Goal: Navigation & Orientation: Find specific page/section

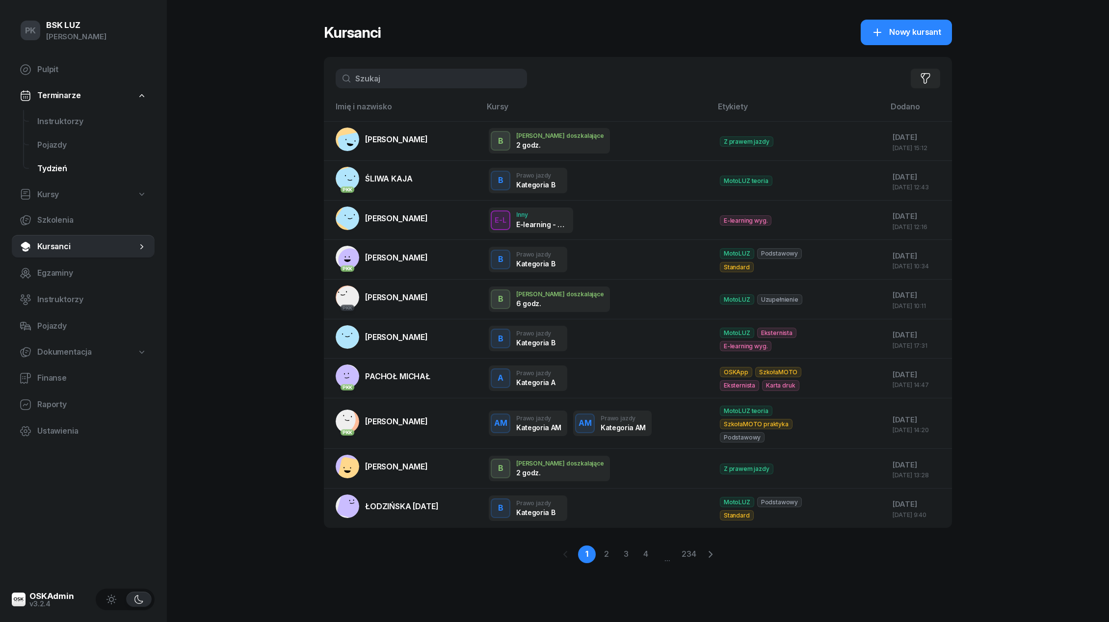
click at [61, 161] on link "Tydzień" at bounding box center [91, 169] width 125 height 24
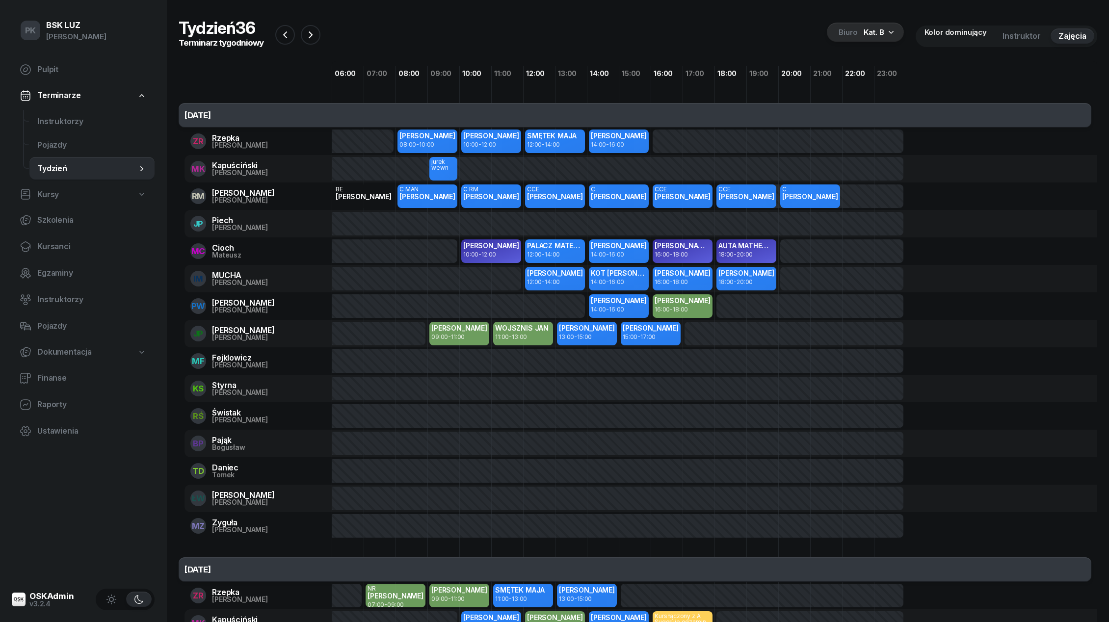
click at [55, 192] on span "Kursy" at bounding box center [48, 194] width 22 height 13
select select
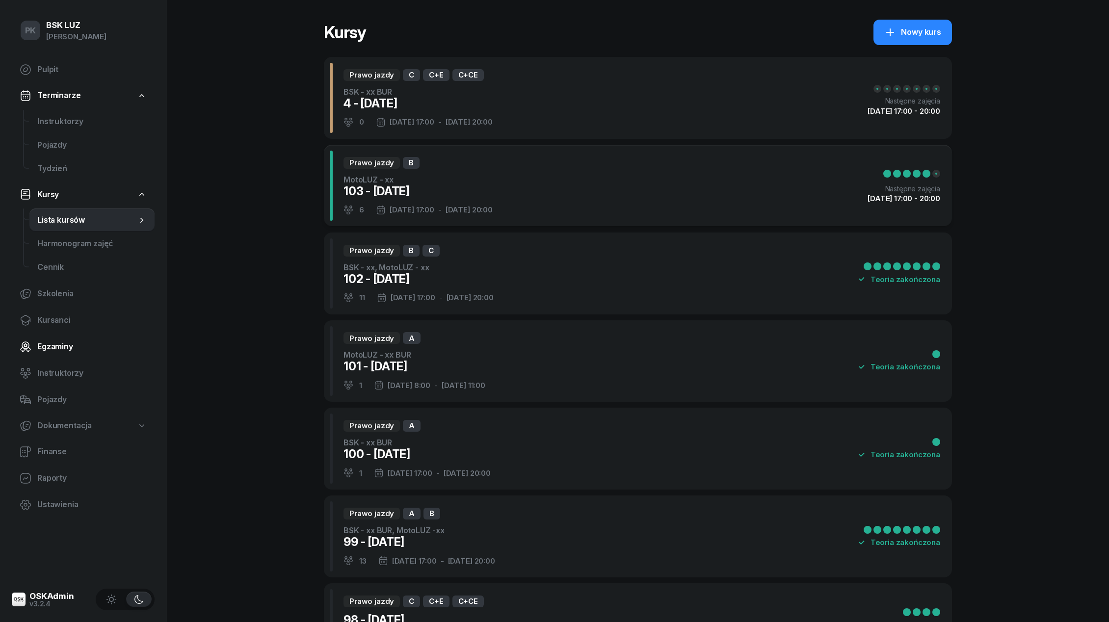
click at [53, 348] on span "Egzaminy" at bounding box center [91, 347] width 109 height 13
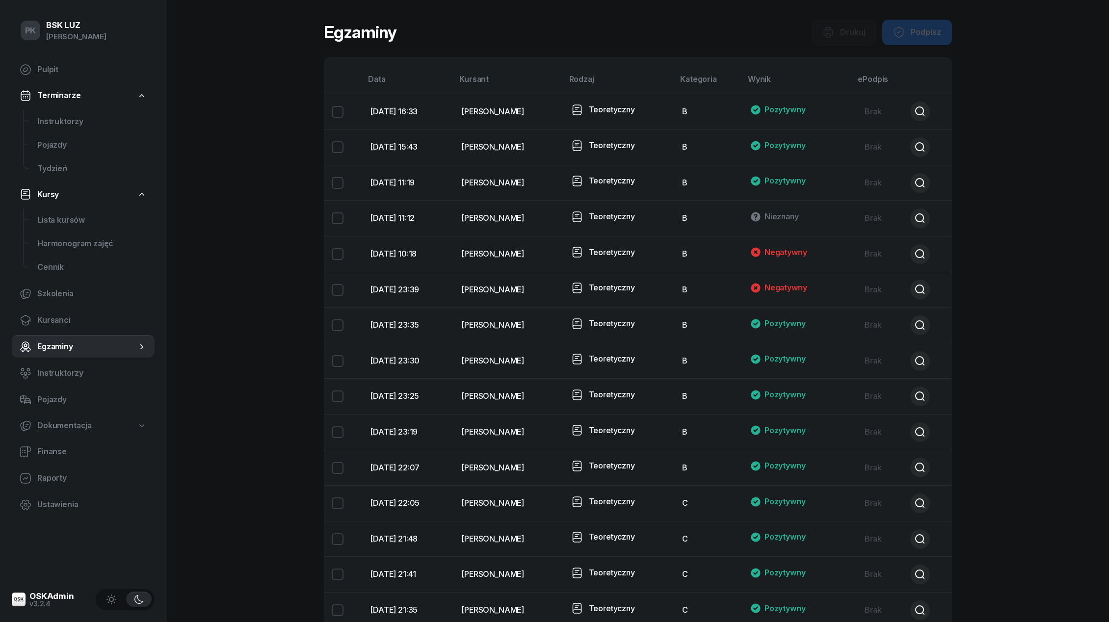
click at [534, 33] on div "Egzaminy Drukuj Podpisz" at bounding box center [638, 33] width 628 height 26
click at [839, 27] on div "Drukuj Podpisz" at bounding box center [882, 33] width 140 height 26
click at [912, 34] on div "Drukuj Podpisz" at bounding box center [882, 33] width 140 height 26
click at [59, 318] on span "Kursanci" at bounding box center [91, 320] width 109 height 13
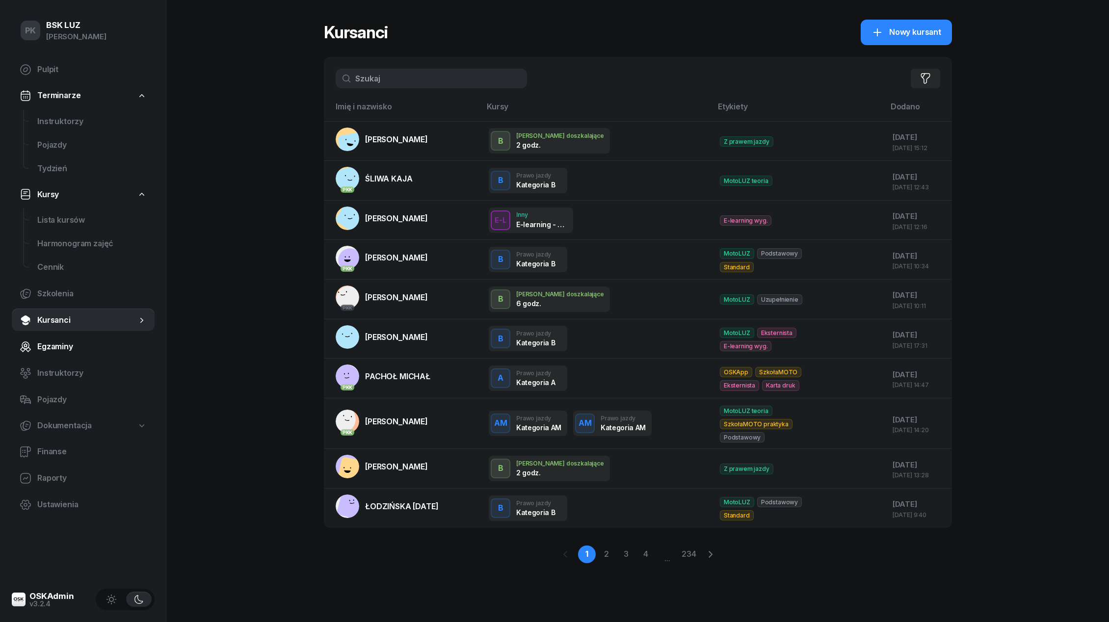
click at [70, 345] on span "Egzaminy" at bounding box center [91, 347] width 109 height 13
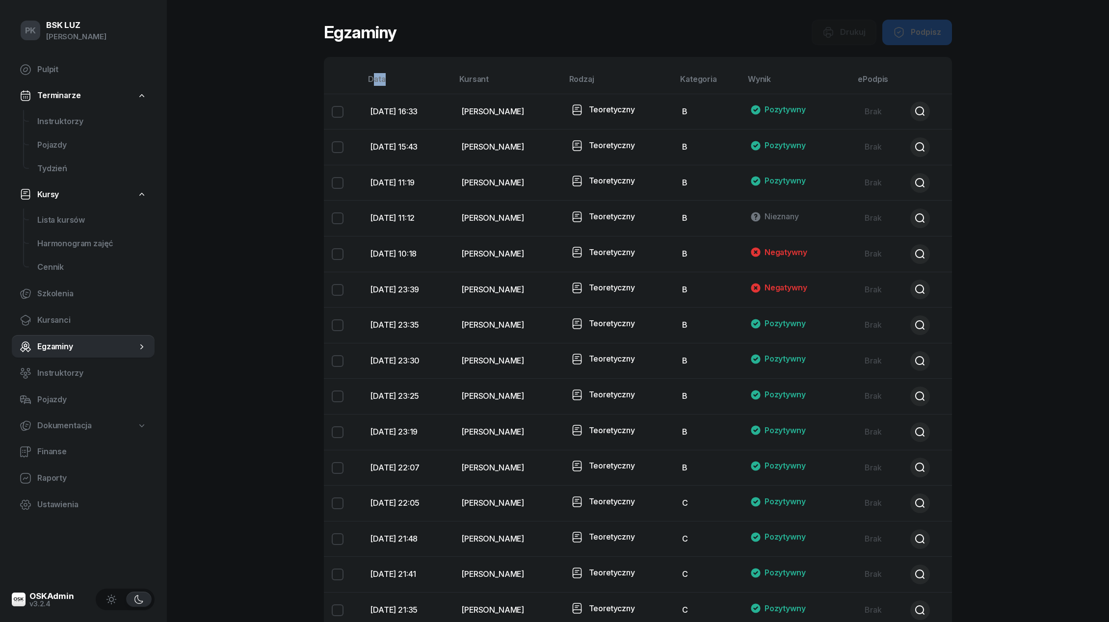
click at [372, 85] on th "Data" at bounding box center [407, 83] width 91 height 21
click at [486, 76] on th "Kursant" at bounding box center [508, 83] width 109 height 21
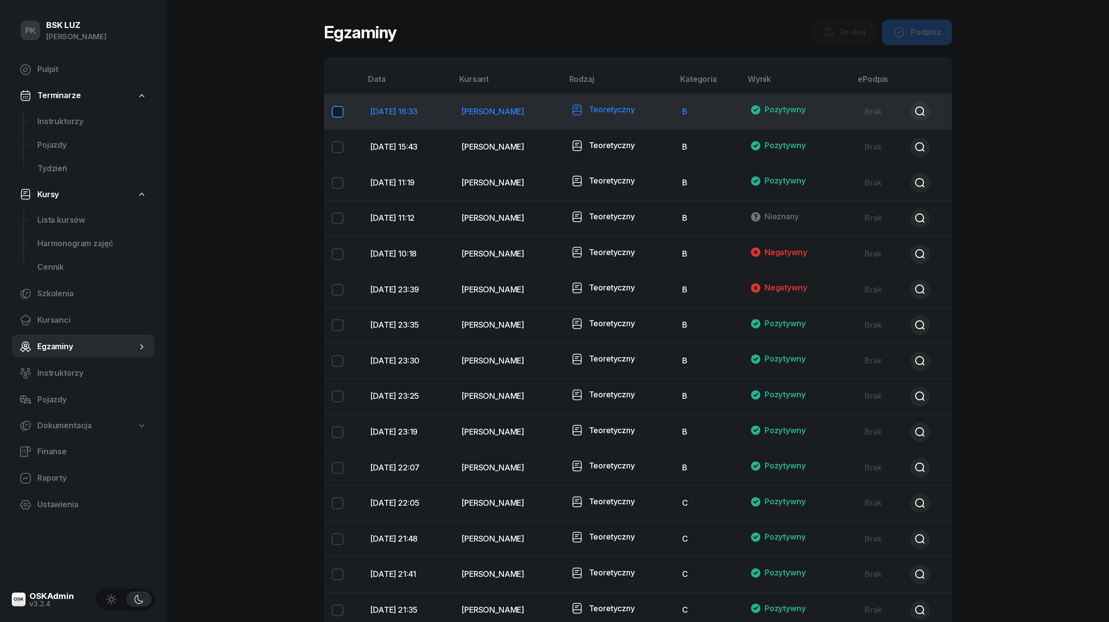
click at [339, 112] on button "button" at bounding box center [337, 111] width 27 height 35
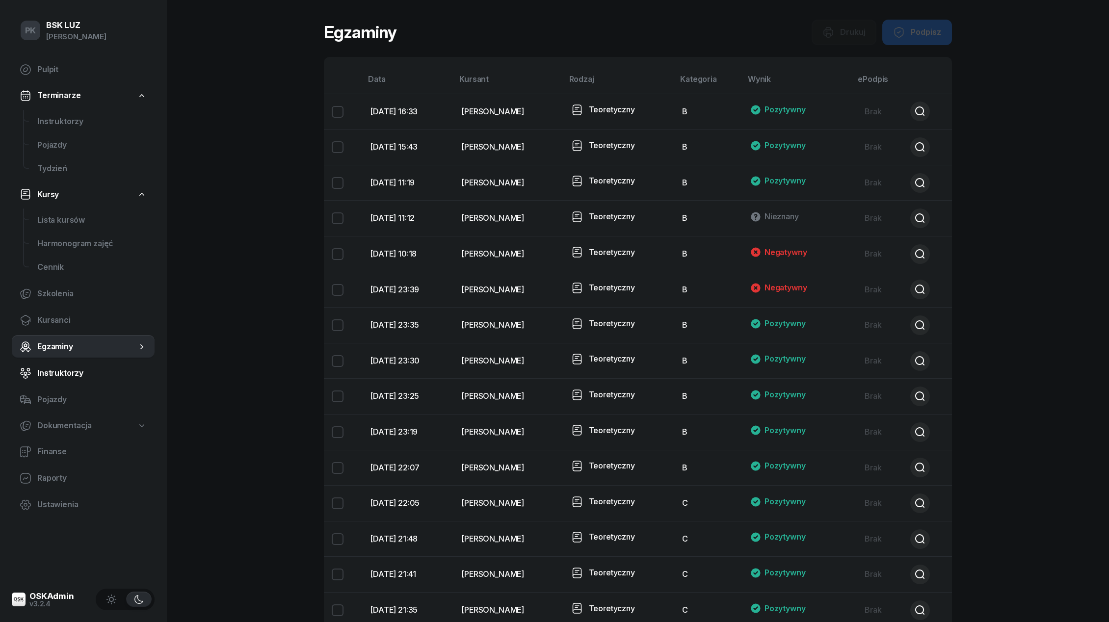
click at [62, 370] on span "Instruktorzy" at bounding box center [91, 373] width 109 height 13
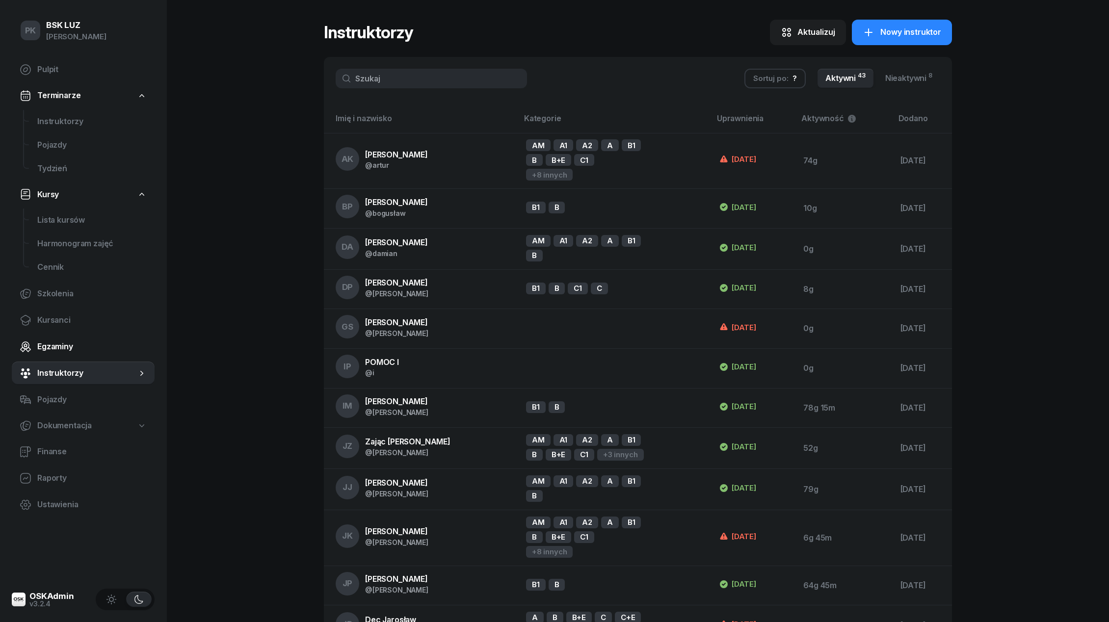
click at [60, 347] on span "Egzaminy" at bounding box center [91, 347] width 109 height 13
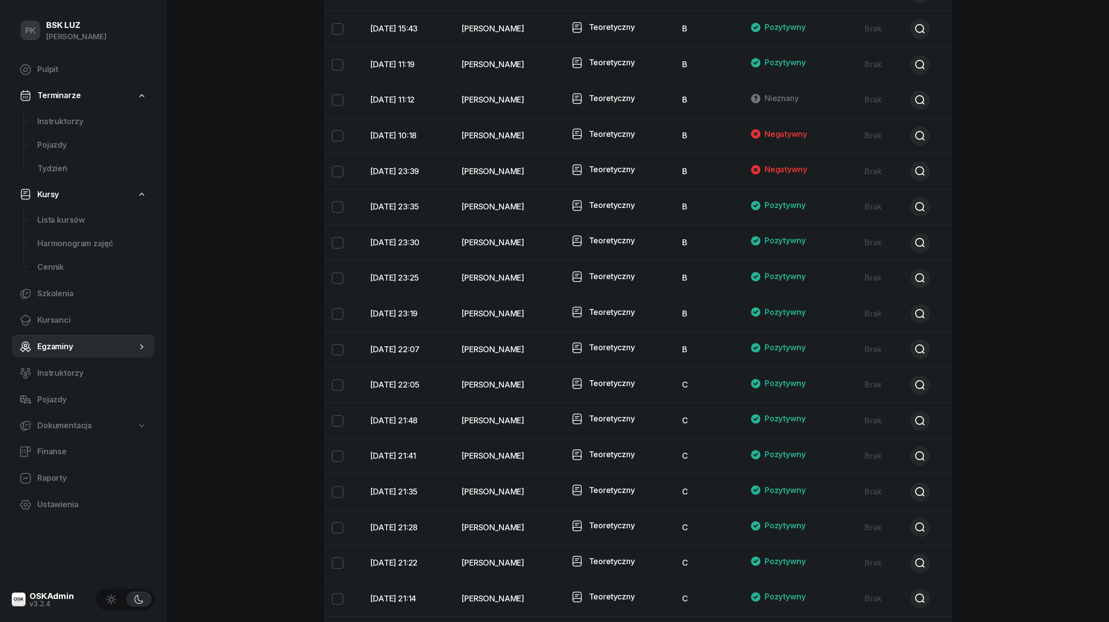
scroll to position [93, 0]
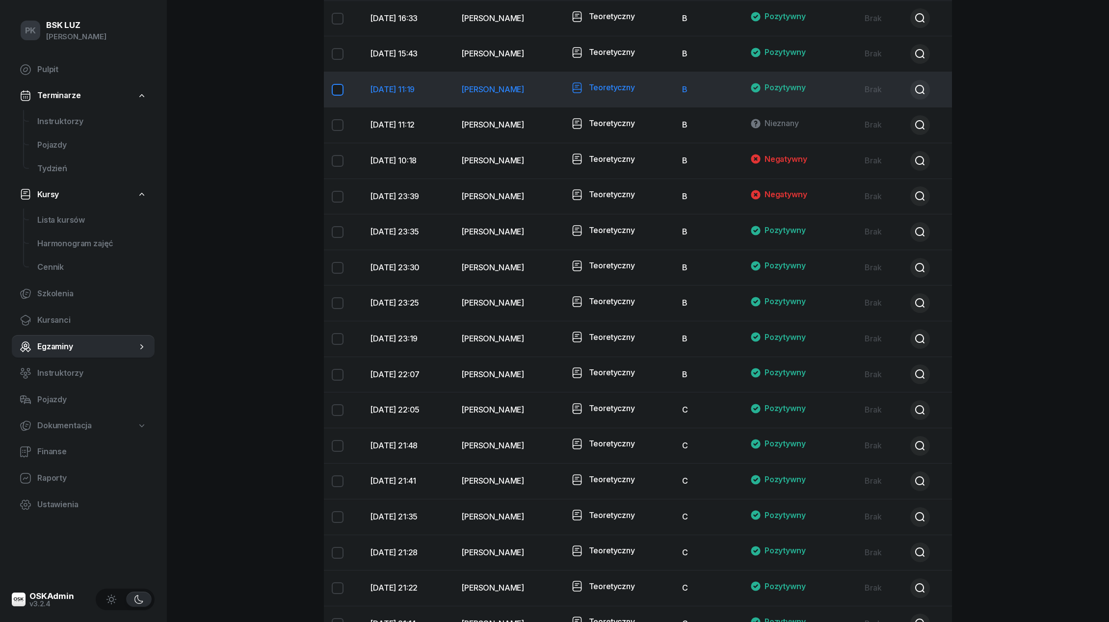
click at [335, 90] on button "button" at bounding box center [337, 89] width 27 height 35
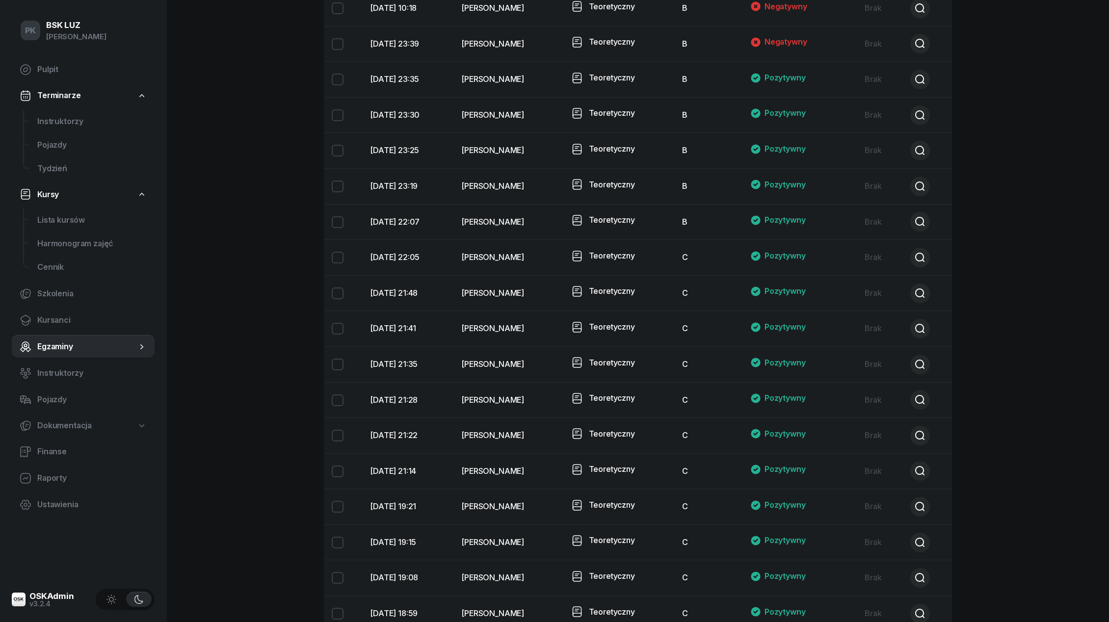
scroll to position [149, 0]
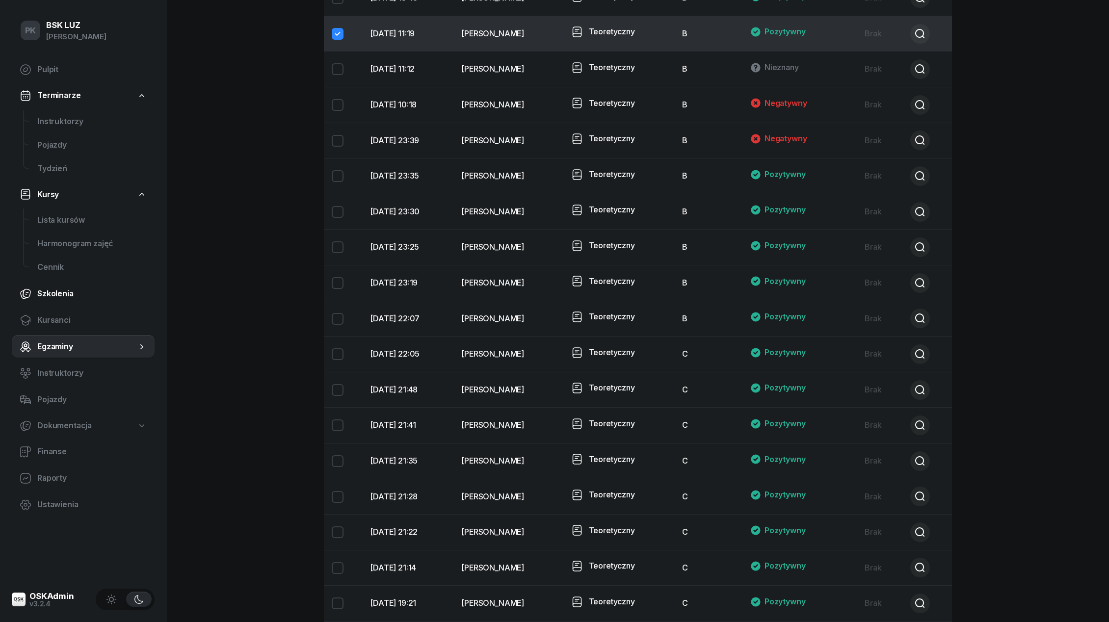
click at [46, 294] on span "Szkolenia" at bounding box center [91, 294] width 109 height 13
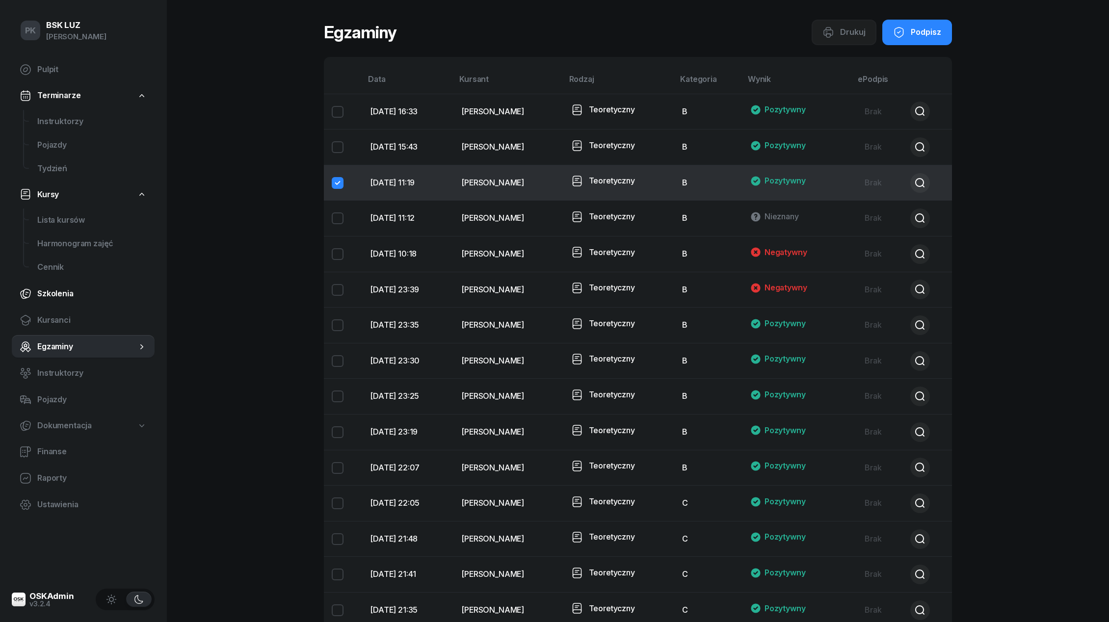
select select "createdAt-desc"
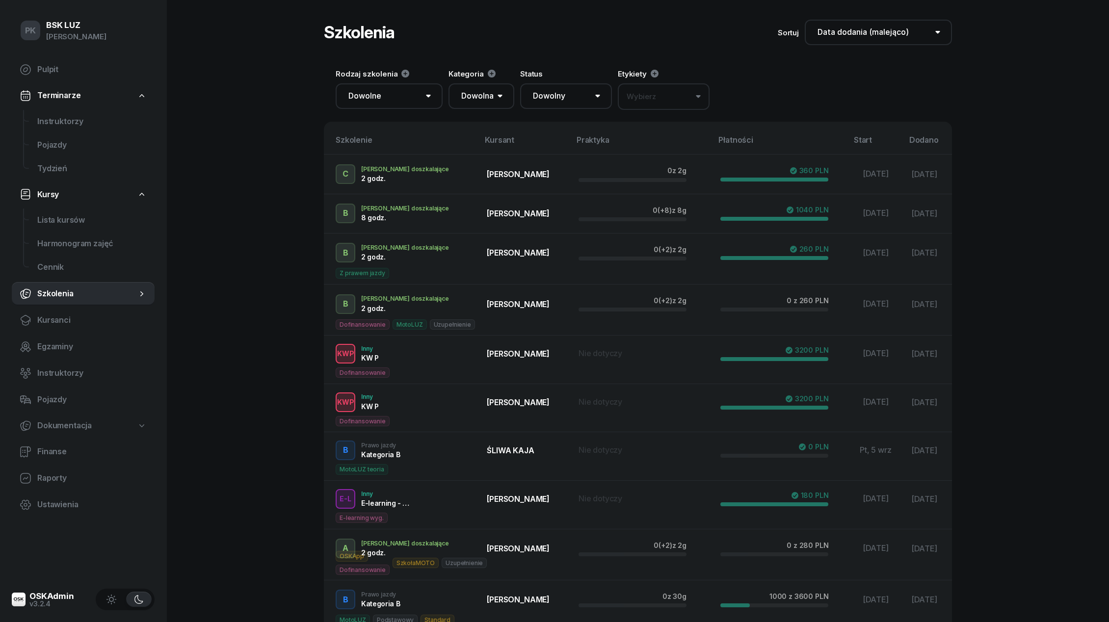
click at [49, 289] on span "Szkolenia" at bounding box center [87, 294] width 100 height 13
click at [58, 128] on link "Instruktorzy" at bounding box center [91, 122] width 125 height 24
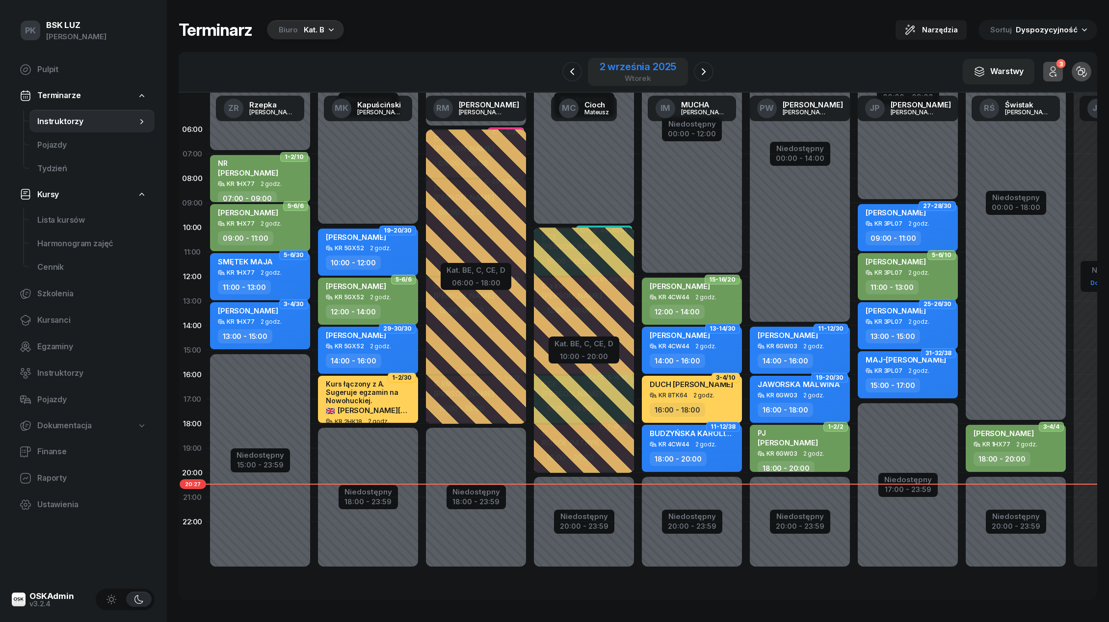
click at [645, 72] on div "2 września 2025" at bounding box center [638, 67] width 77 height 10
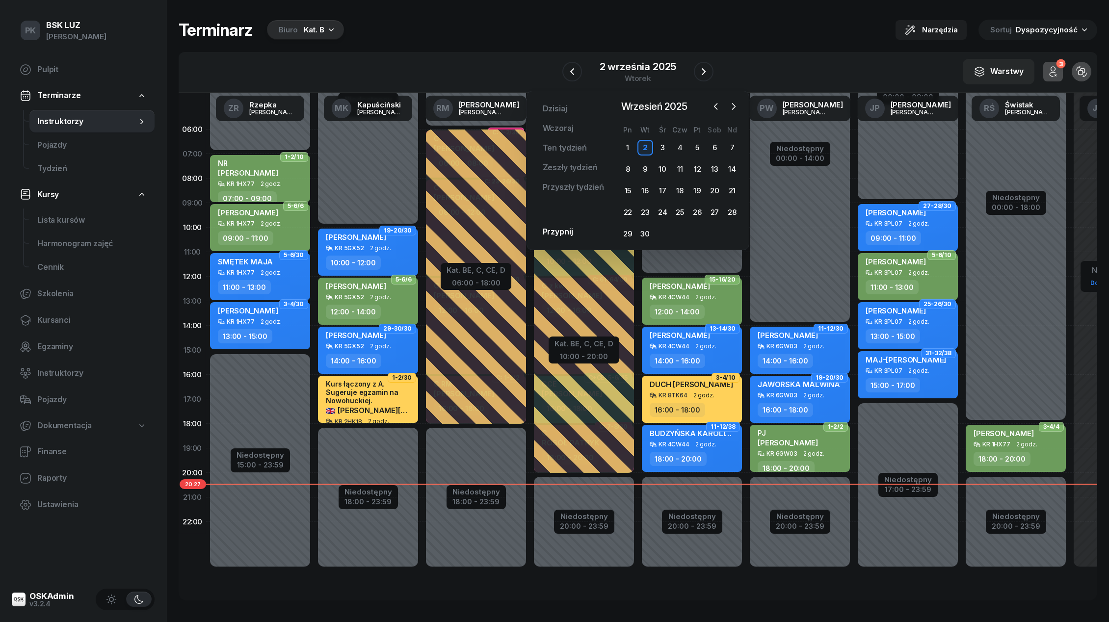
click at [341, 34] on button "Biuro Kat. B" at bounding box center [304, 30] width 80 height 20
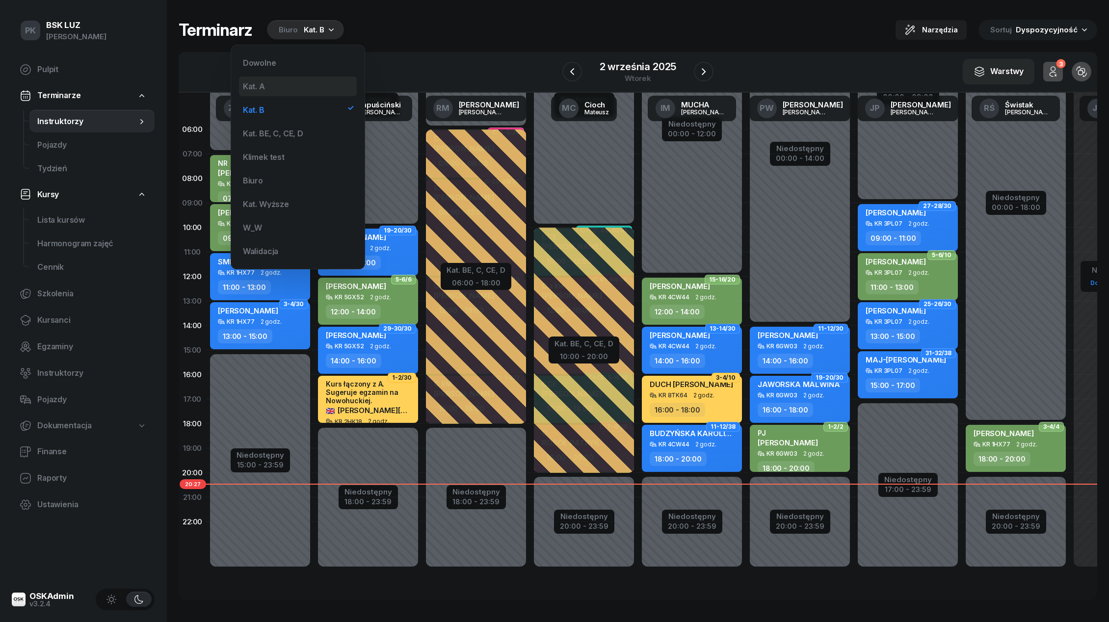
click at [287, 87] on div "Kat. A" at bounding box center [298, 87] width 118 height 20
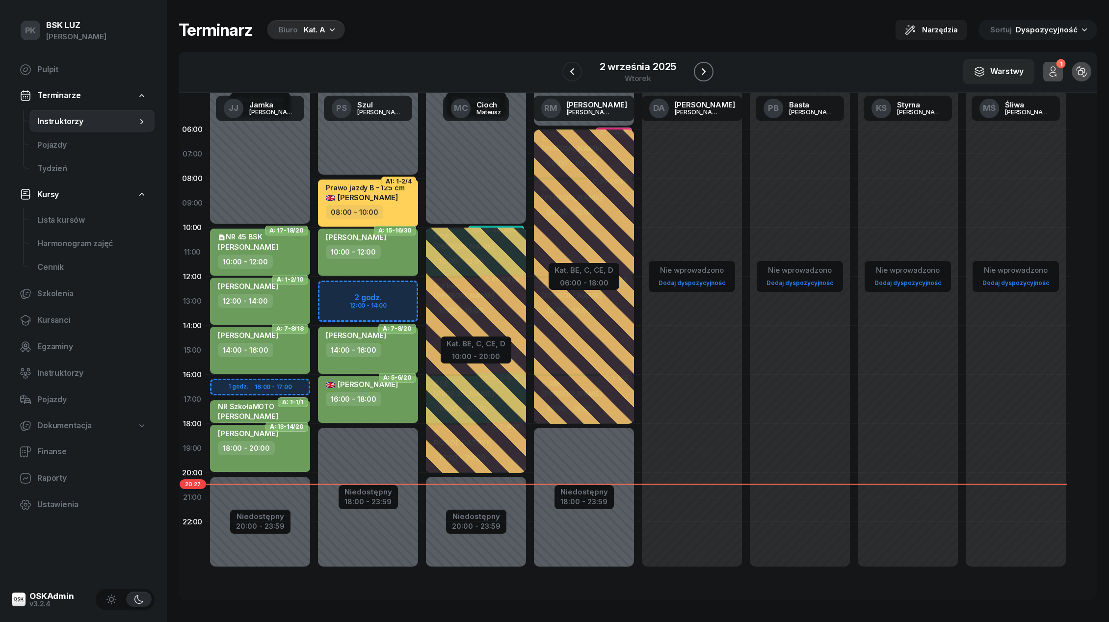
click at [701, 68] on icon "button" at bounding box center [704, 72] width 12 height 12
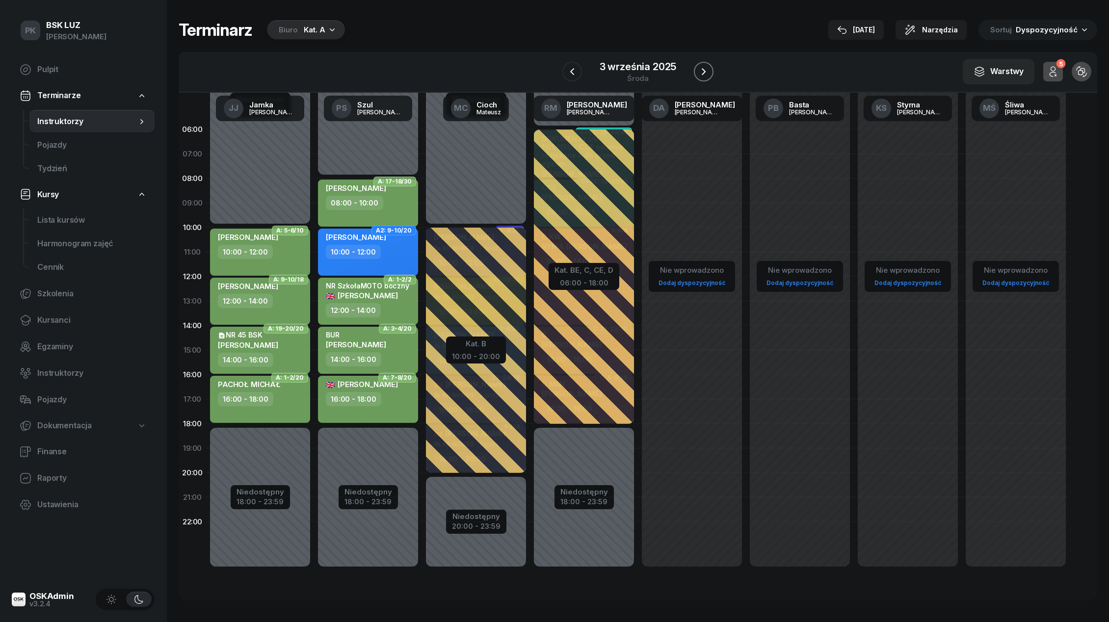
click at [701, 69] on icon "button" at bounding box center [704, 72] width 12 height 12
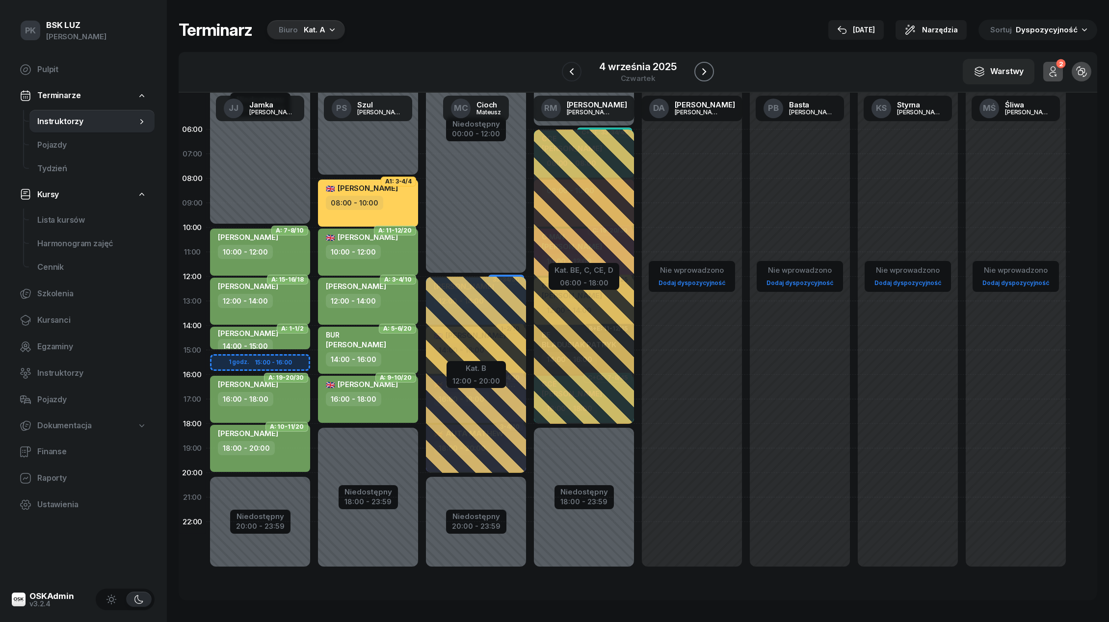
click at [701, 69] on icon "button" at bounding box center [704, 72] width 12 height 12
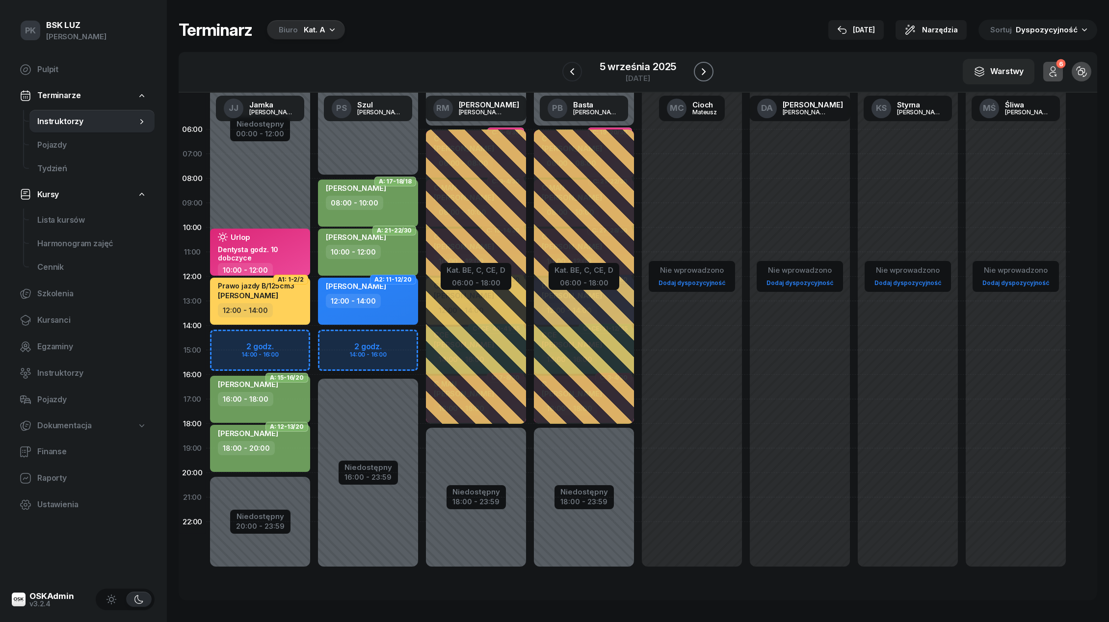
click at [701, 69] on icon "button" at bounding box center [704, 72] width 12 height 12
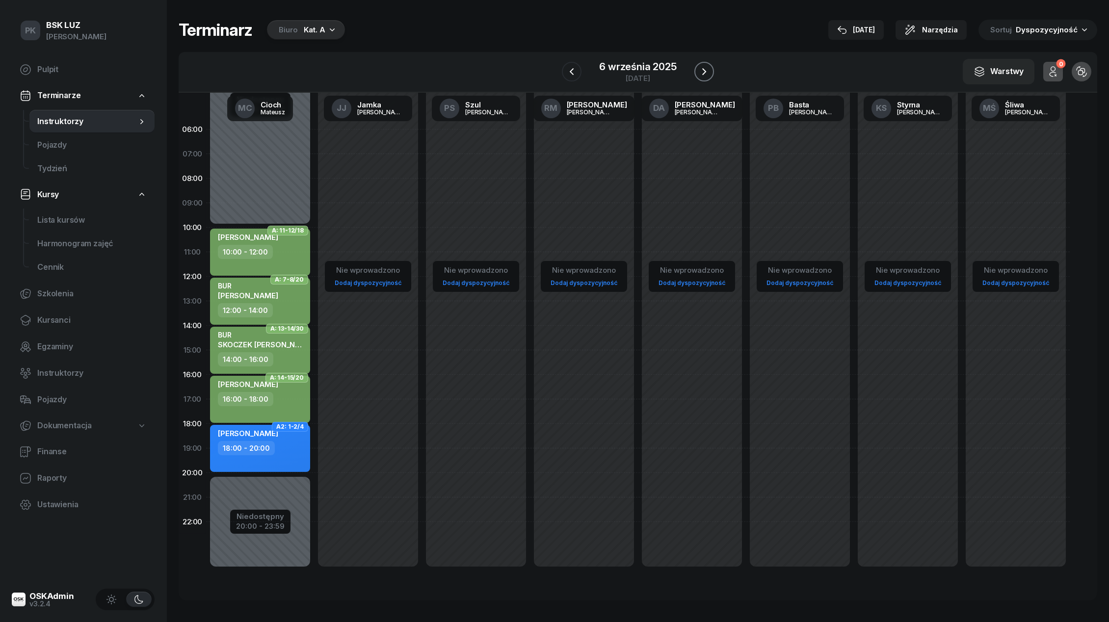
click at [701, 69] on icon "button" at bounding box center [704, 72] width 12 height 12
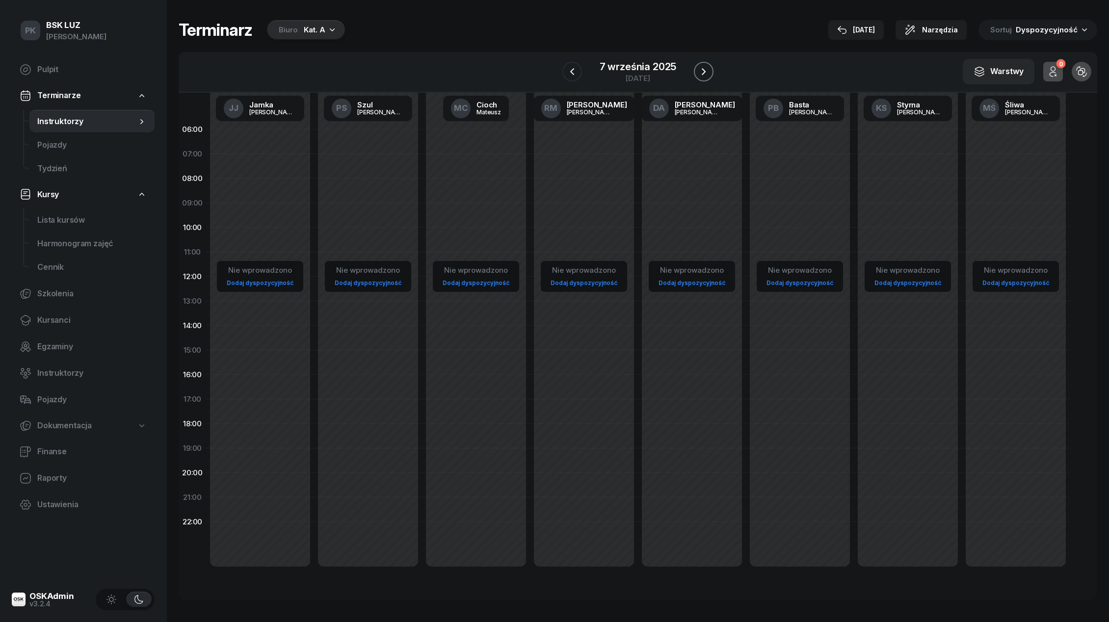
click at [701, 69] on icon "button" at bounding box center [704, 72] width 12 height 12
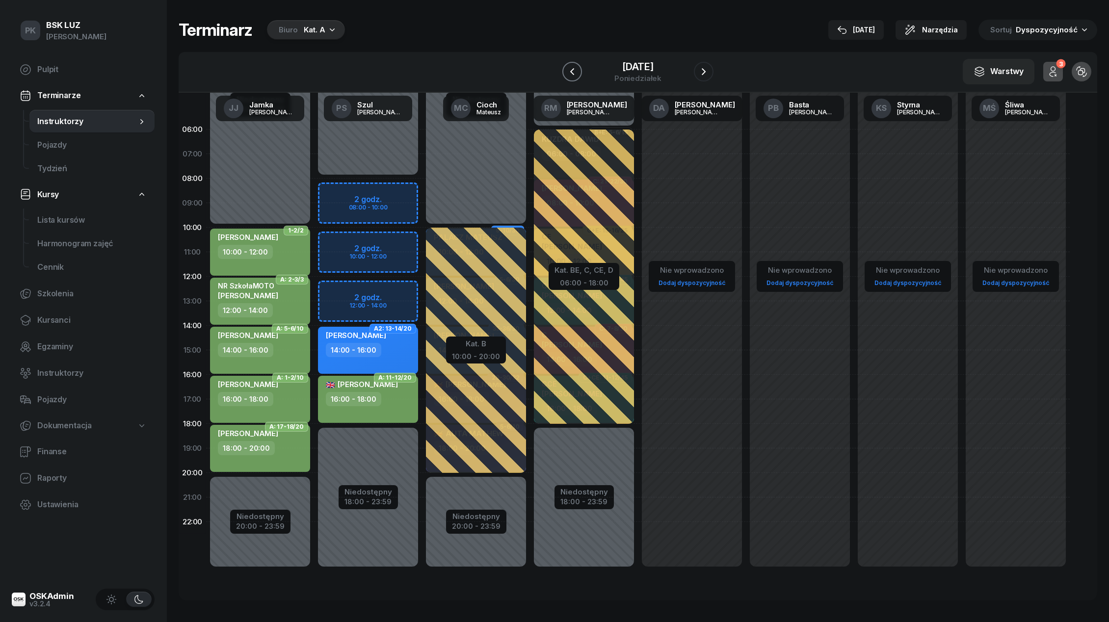
click at [574, 67] on icon "button" at bounding box center [572, 72] width 12 height 12
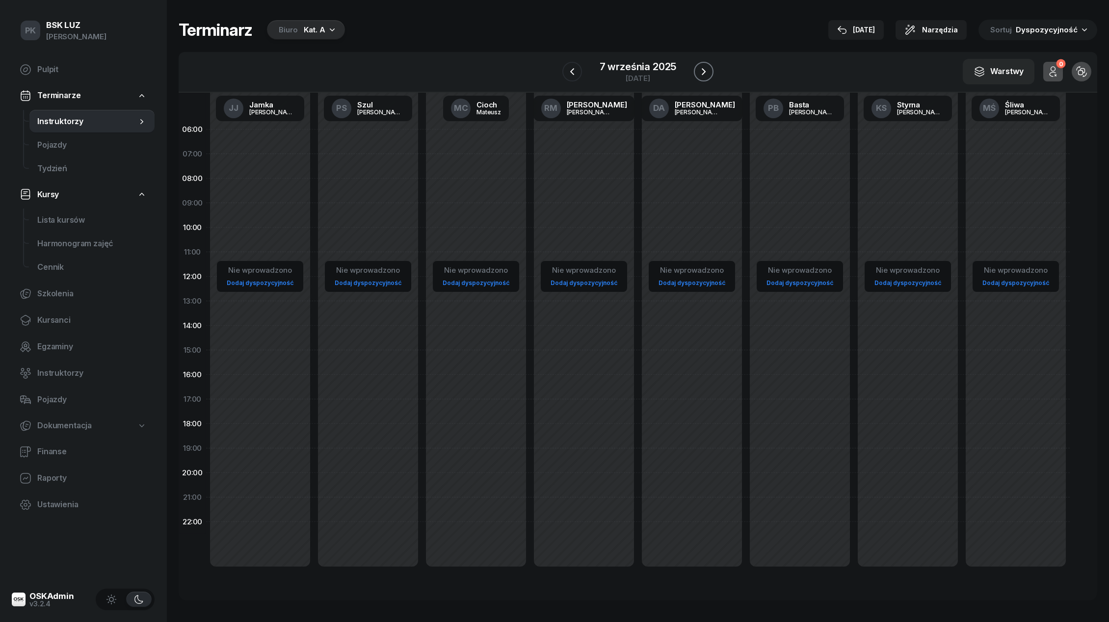
click at [704, 75] on icon "button" at bounding box center [704, 72] width 12 height 12
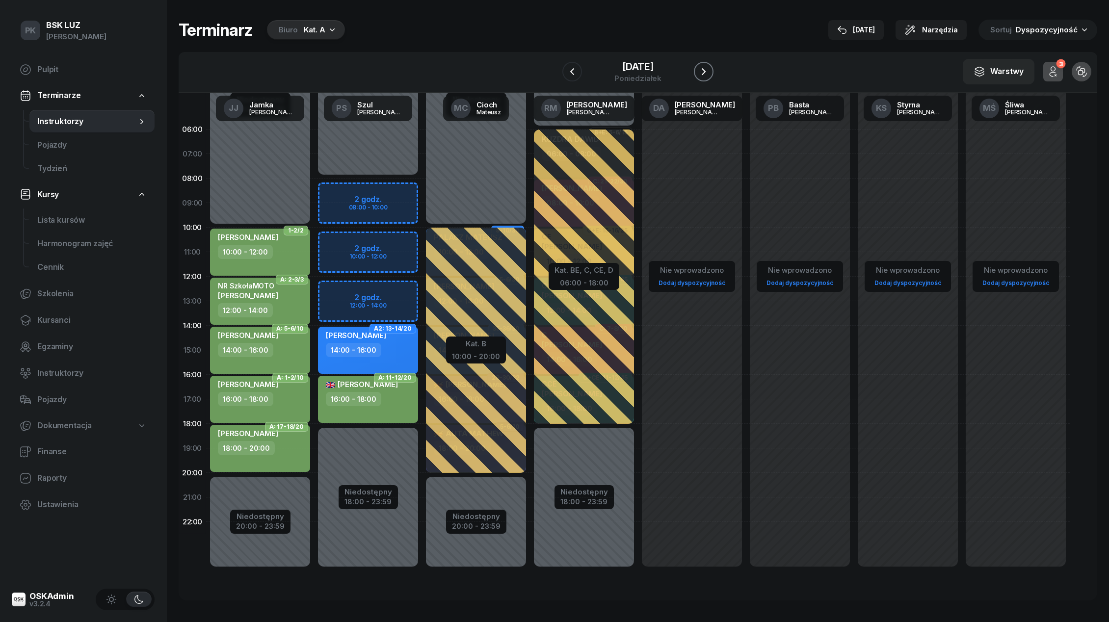
click at [704, 75] on icon "button" at bounding box center [704, 72] width 12 height 12
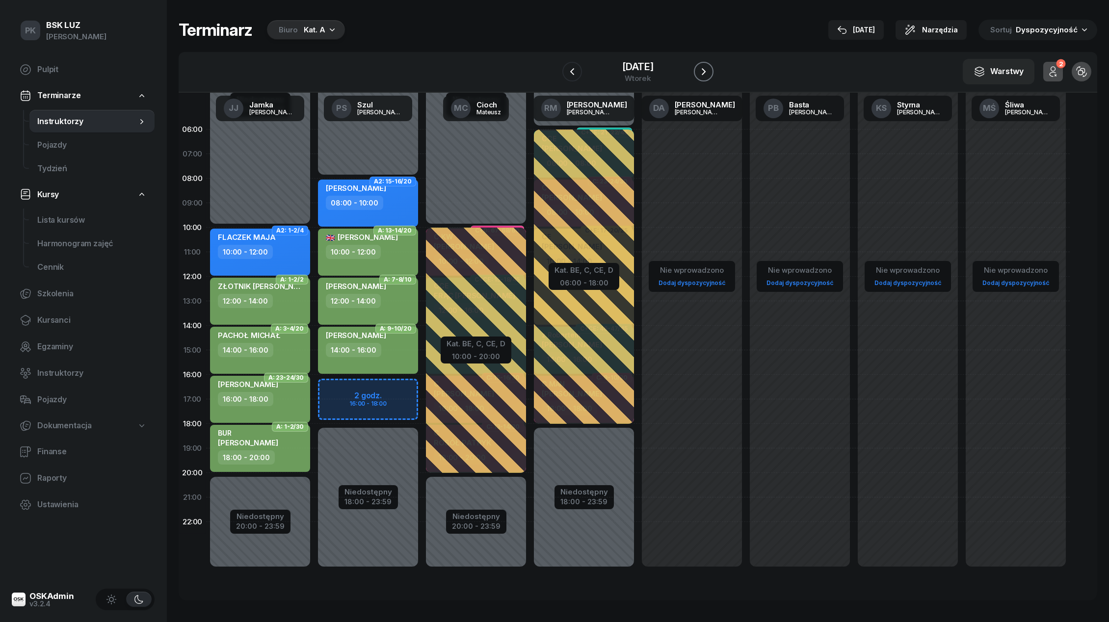
click at [704, 75] on icon "button" at bounding box center [704, 72] width 12 height 12
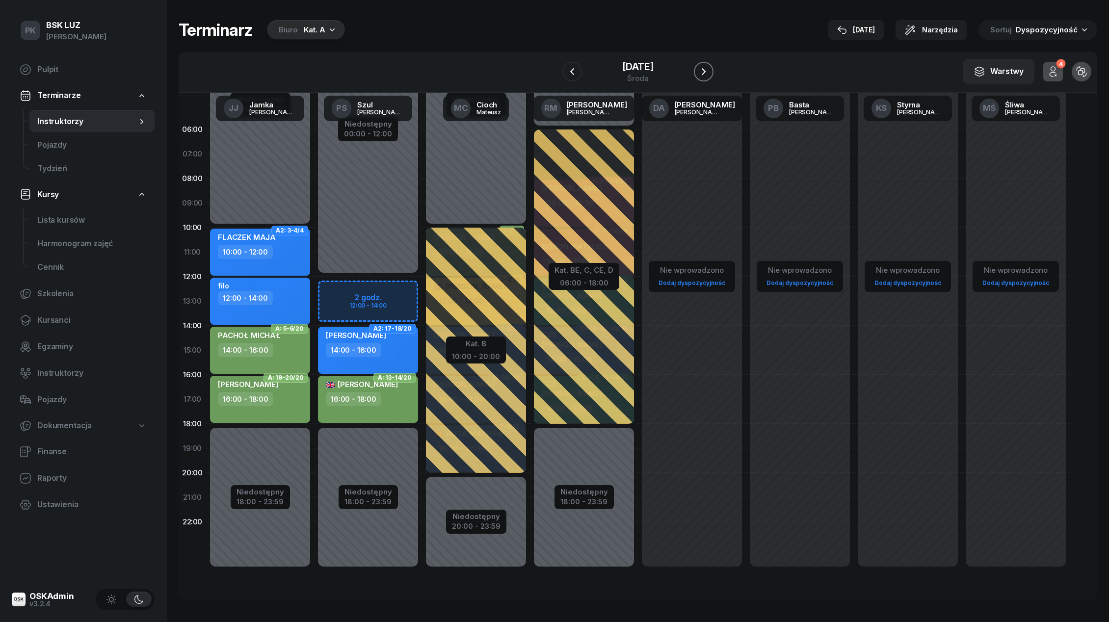
click at [704, 75] on icon "button" at bounding box center [704, 71] width 4 height 7
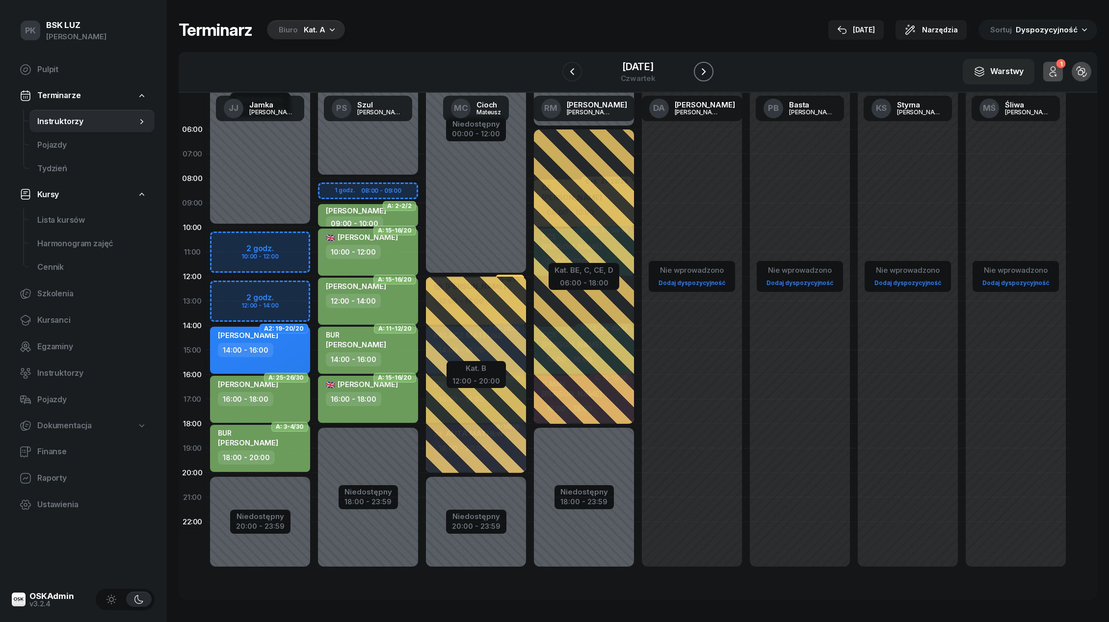
click at [704, 75] on icon "button" at bounding box center [704, 72] width 12 height 12
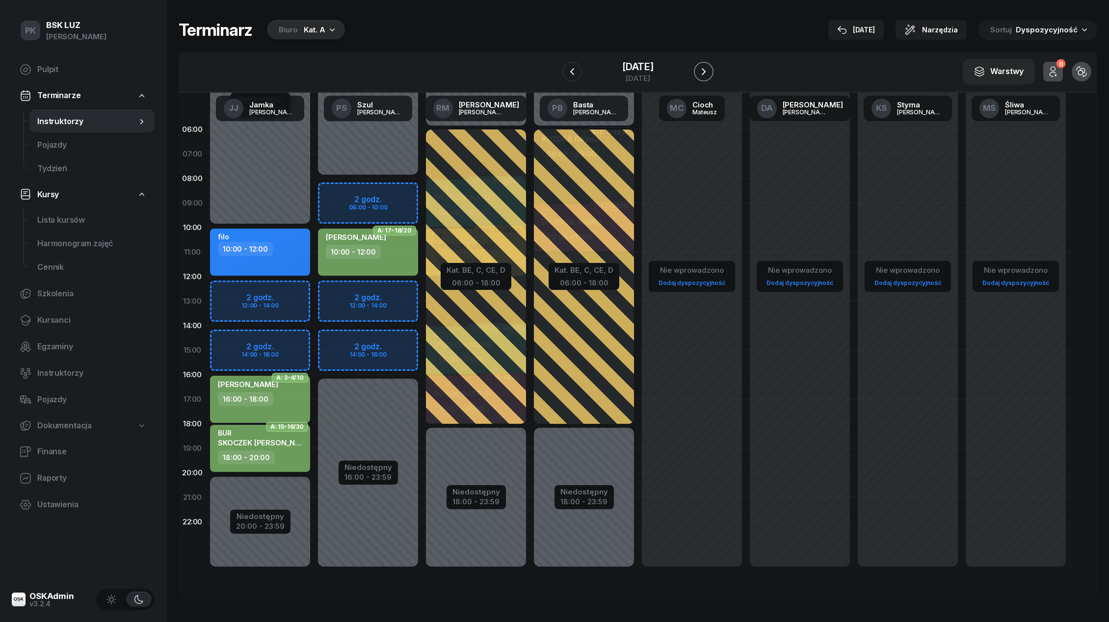
click at [704, 75] on icon "button" at bounding box center [704, 71] width 4 height 7
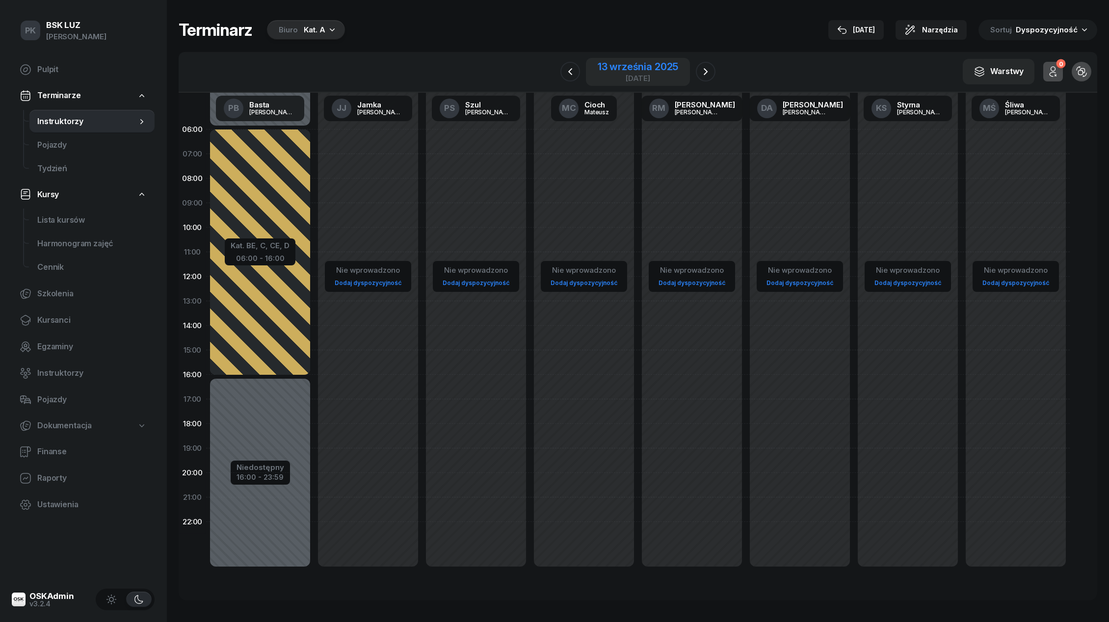
click at [651, 62] on div "13 września 2025" at bounding box center [638, 67] width 80 height 10
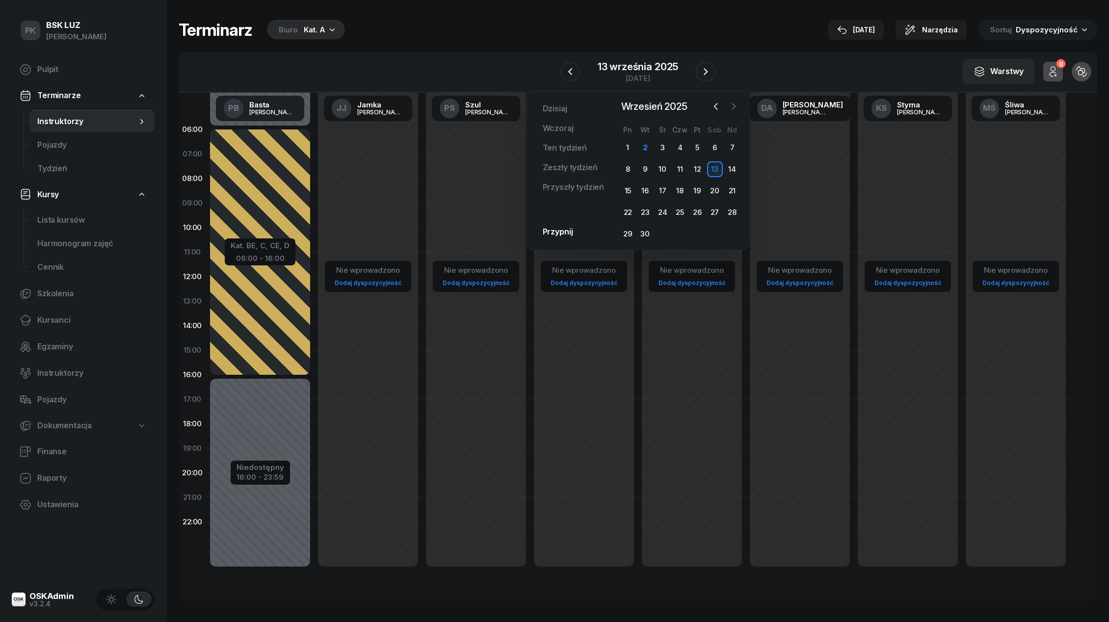
click at [735, 107] on icon "button" at bounding box center [734, 107] width 10 height 10
click at [660, 151] on div "1" at bounding box center [663, 148] width 16 height 16
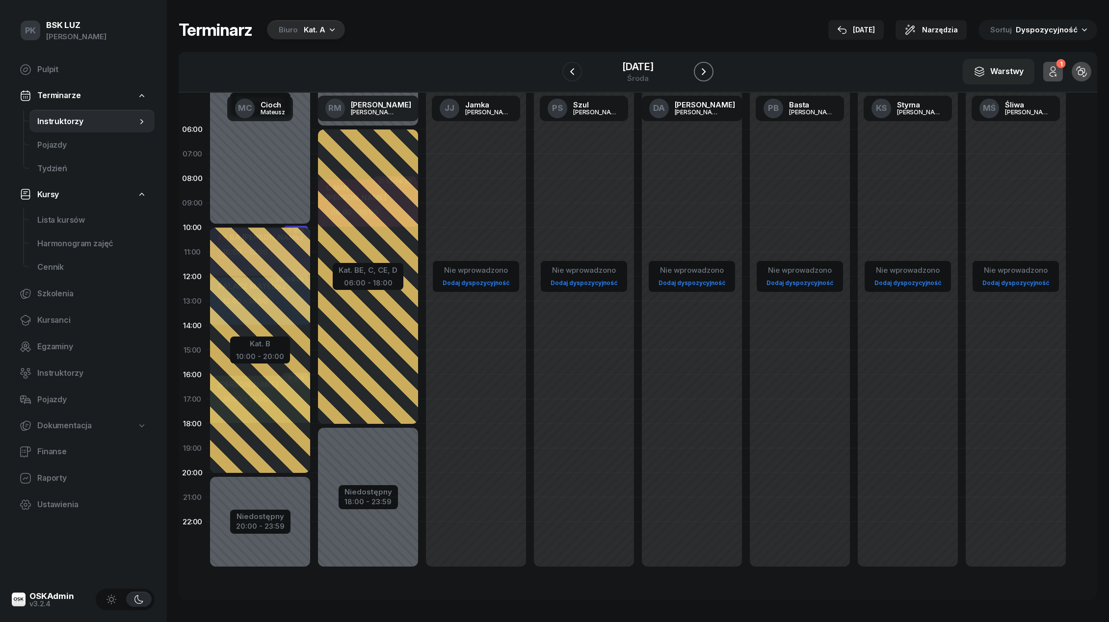
click at [706, 73] on icon "button" at bounding box center [704, 71] width 4 height 7
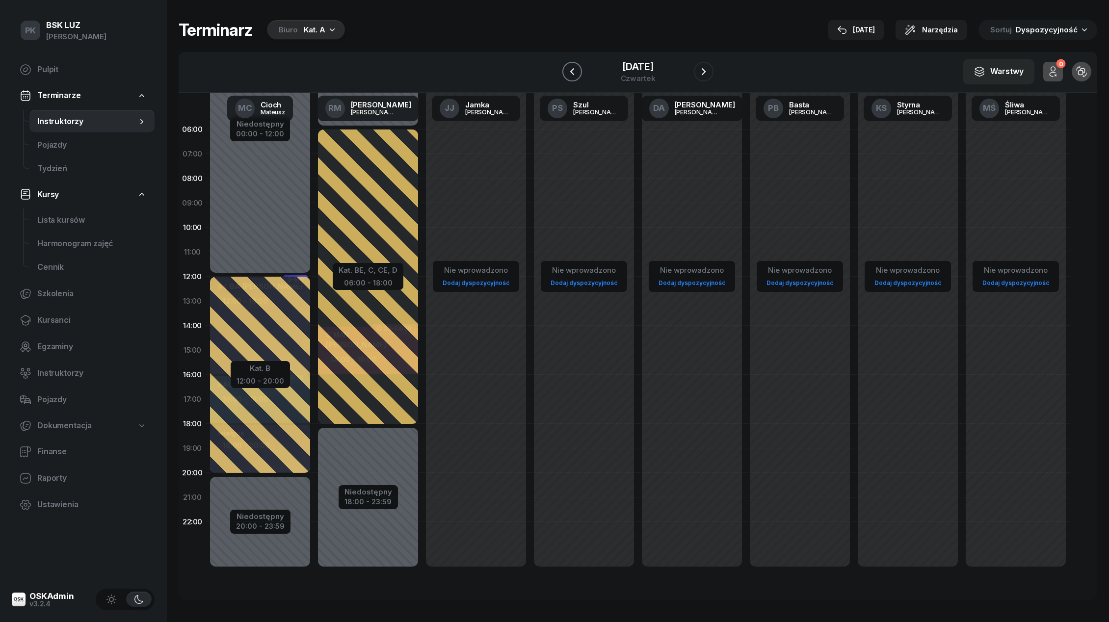
click at [570, 73] on icon "button" at bounding box center [572, 71] width 4 height 7
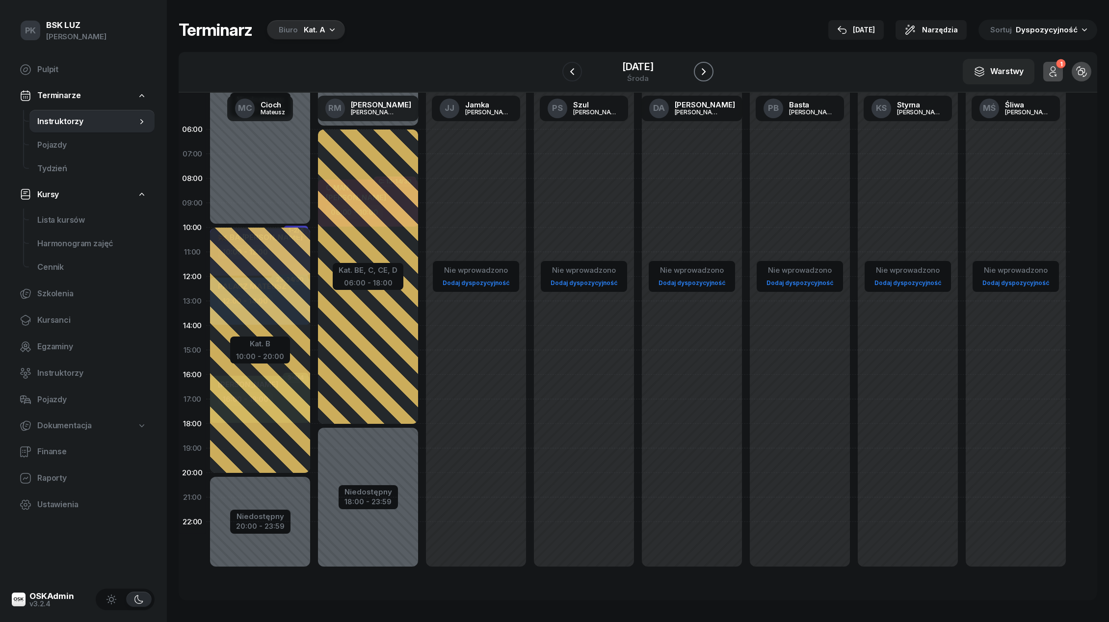
click at [709, 77] on icon "button" at bounding box center [704, 72] width 12 height 12
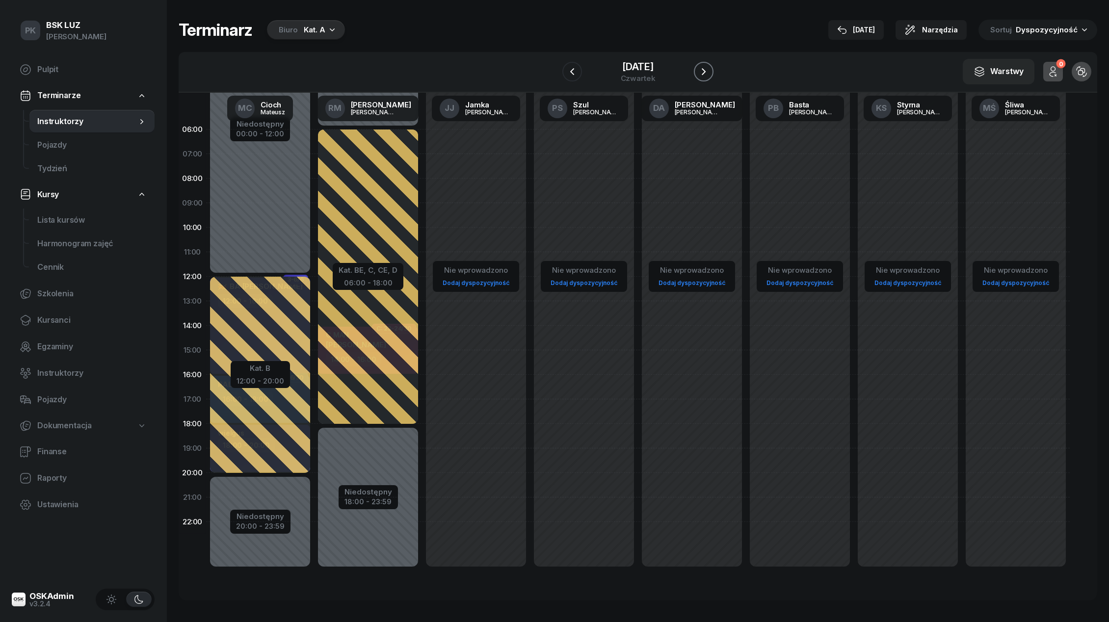
click at [709, 77] on icon "button" at bounding box center [704, 72] width 12 height 12
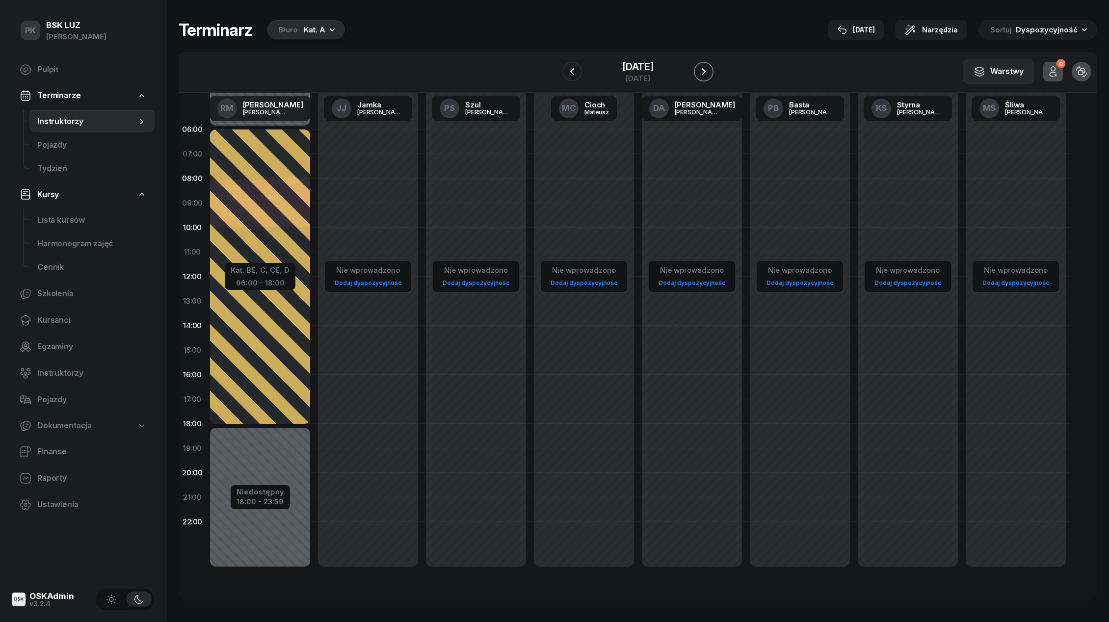
click at [709, 77] on icon "button" at bounding box center [704, 72] width 12 height 12
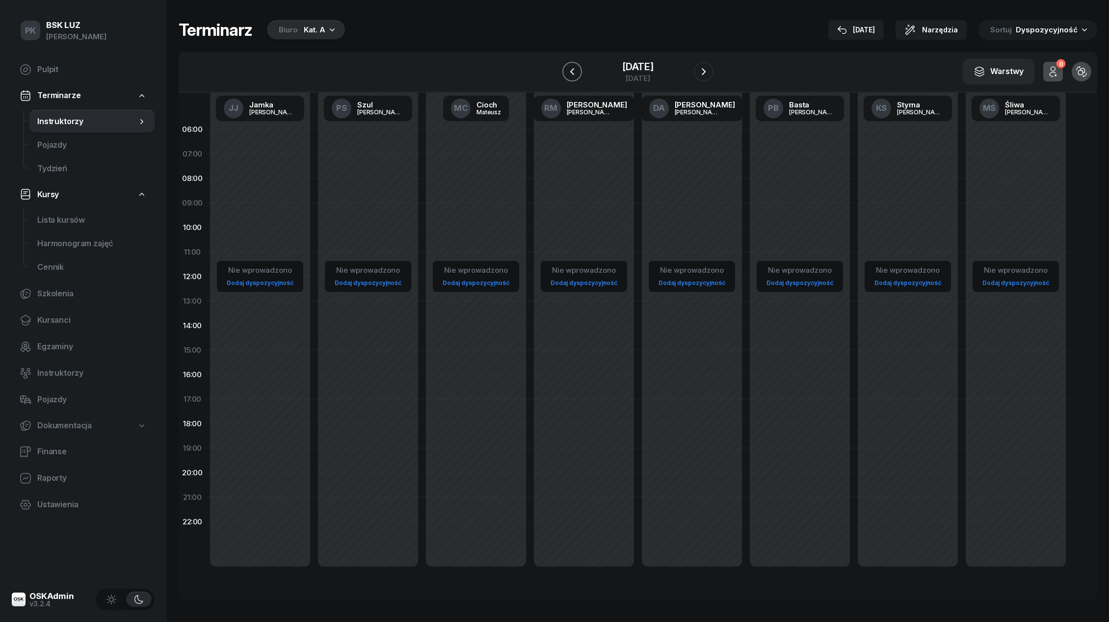
click at [570, 70] on button "button" at bounding box center [572, 72] width 20 height 20
click at [570, 70] on icon "button" at bounding box center [572, 72] width 12 height 12
